Goal: Information Seeking & Learning: Learn about a topic

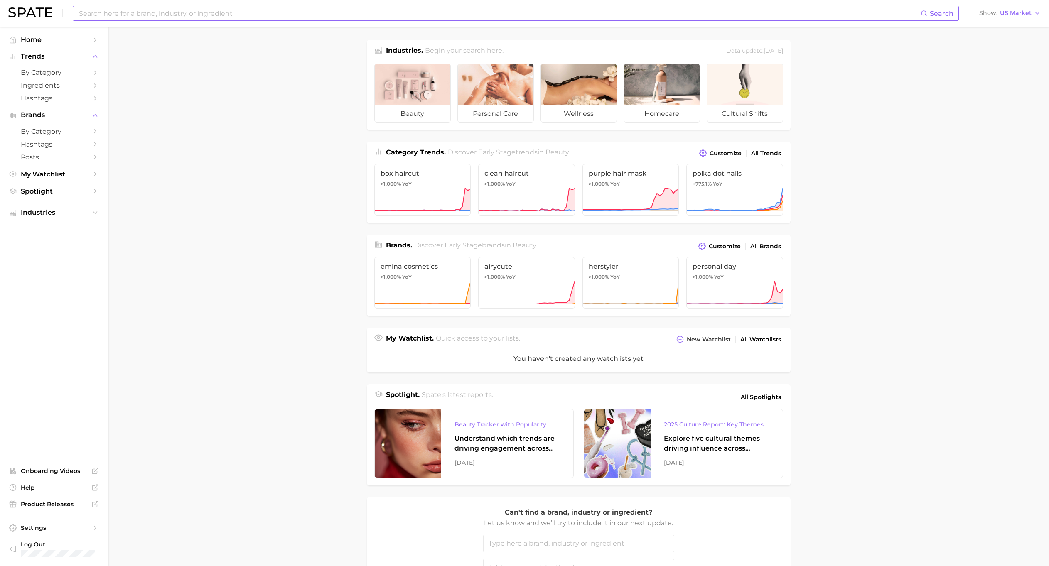
click at [164, 7] on input at bounding box center [499, 13] width 842 height 14
click at [167, 10] on input at bounding box center [499, 13] width 842 height 14
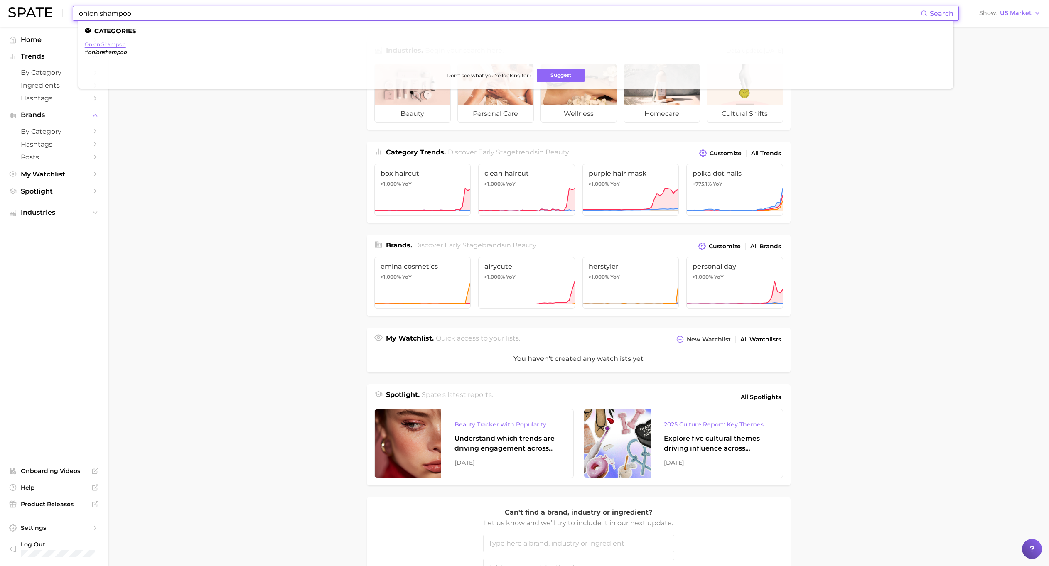
type input "onion shampoo"
click at [103, 42] on link "onion shampoo" at bounding box center [105, 44] width 41 height 6
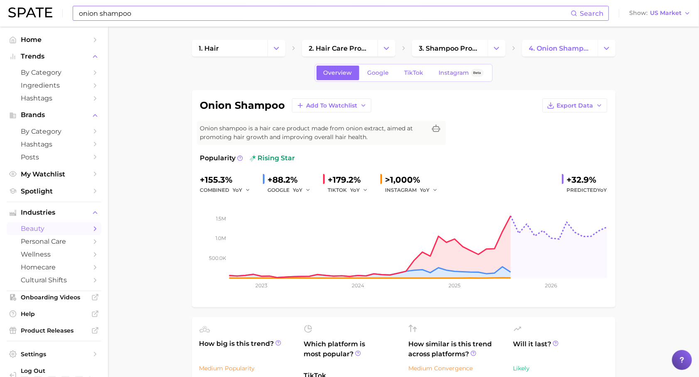
click at [142, 17] on input "onion shampoo" at bounding box center [324, 13] width 493 height 14
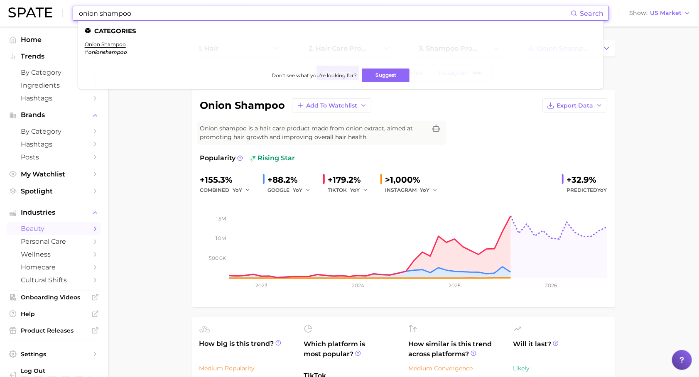
click at [142, 17] on input "onion shampoo" at bounding box center [324, 13] width 493 height 14
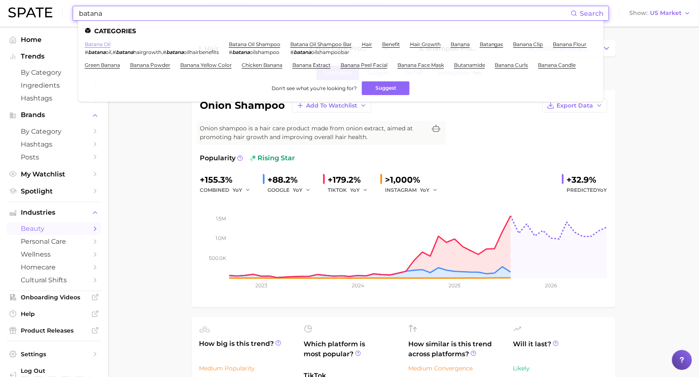
type input "batana"
click at [103, 46] on link "batana oil" at bounding box center [98, 44] width 26 height 6
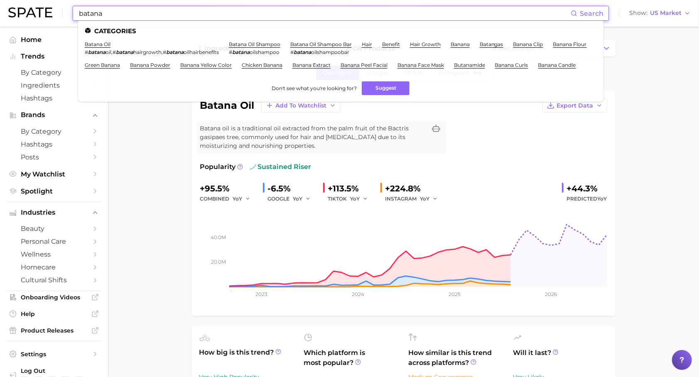
click at [172, 16] on input "batana" at bounding box center [324, 13] width 493 height 14
click at [277, 44] on link "batana oil shampoo" at bounding box center [254, 44] width 51 height 6
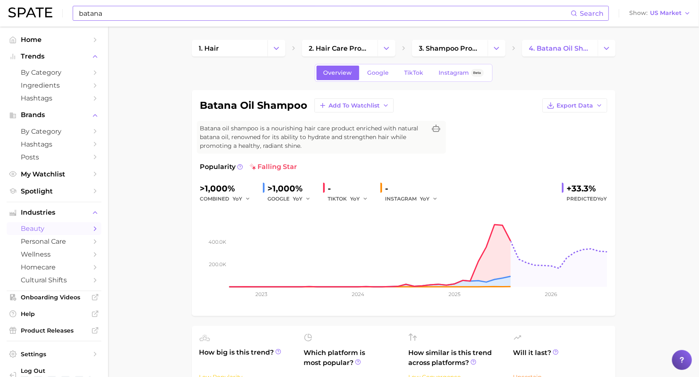
click at [146, 15] on input "batana" at bounding box center [324, 13] width 493 height 14
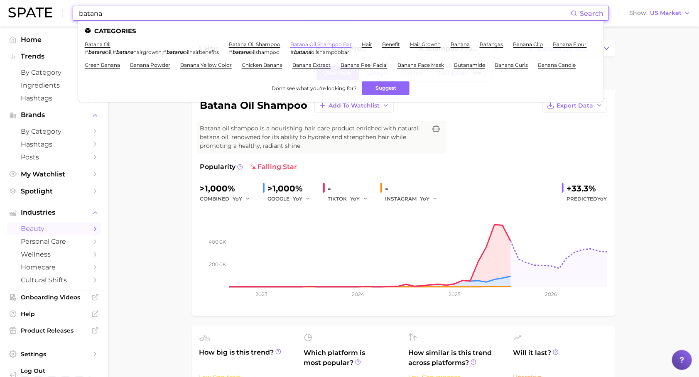
click at [341, 43] on link "batana oil shampoo bar" at bounding box center [320, 44] width 61 height 6
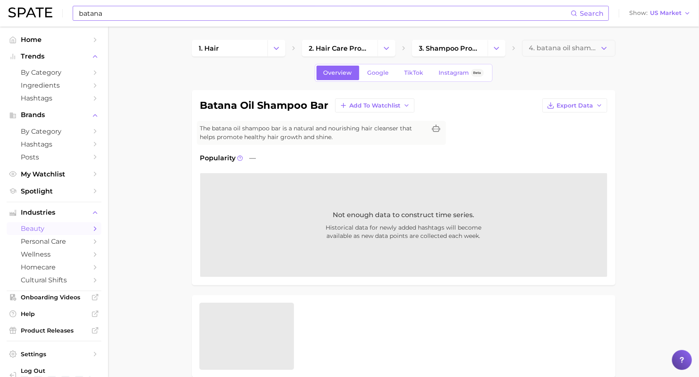
click at [212, 9] on input "batana" at bounding box center [324, 13] width 493 height 14
